Goal: Task Accomplishment & Management: Manage account settings

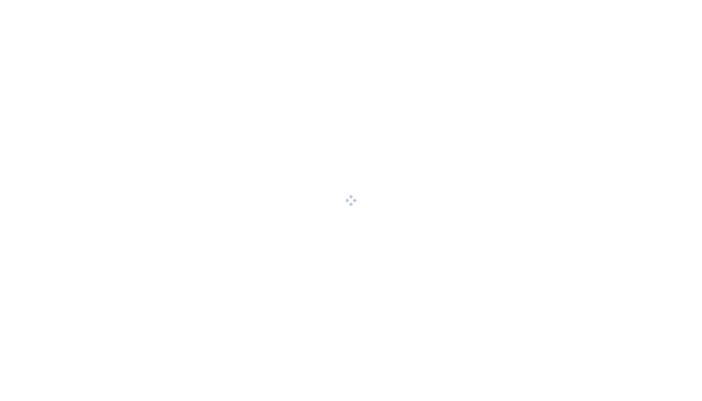
click at [17, 61] on div at bounding box center [351, 200] width 702 height 401
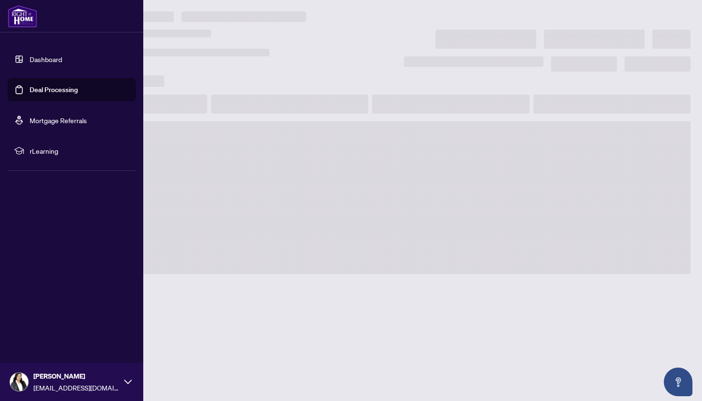
click at [48, 57] on link "Dashboard" at bounding box center [46, 59] width 32 height 9
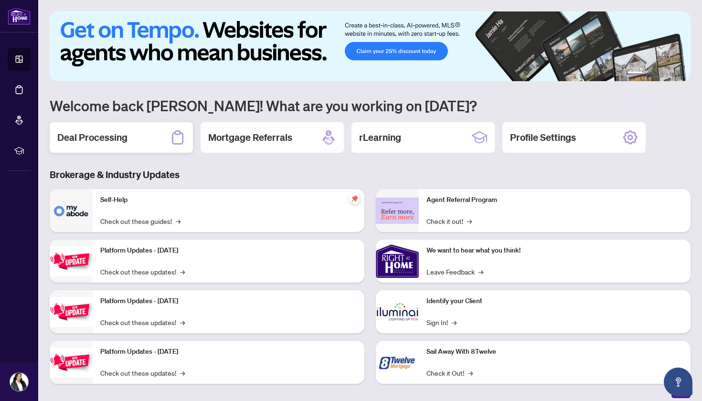
click at [107, 137] on h2 "Deal Processing" at bounding box center [92, 137] width 70 height 13
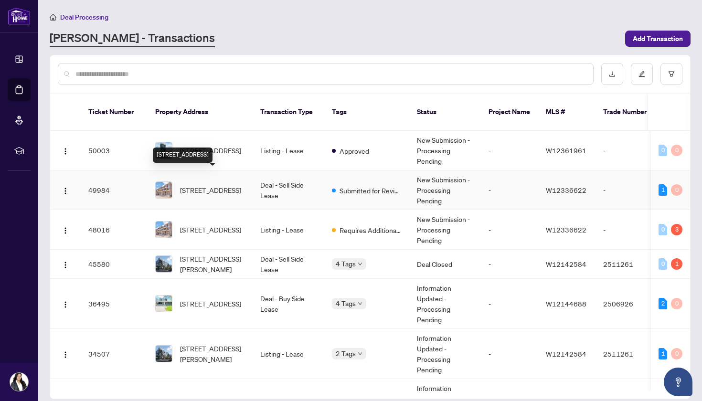
click at [220, 188] on span "[STREET_ADDRESS]" at bounding box center [210, 190] width 61 height 11
